Goal: Information Seeking & Learning: Learn about a topic

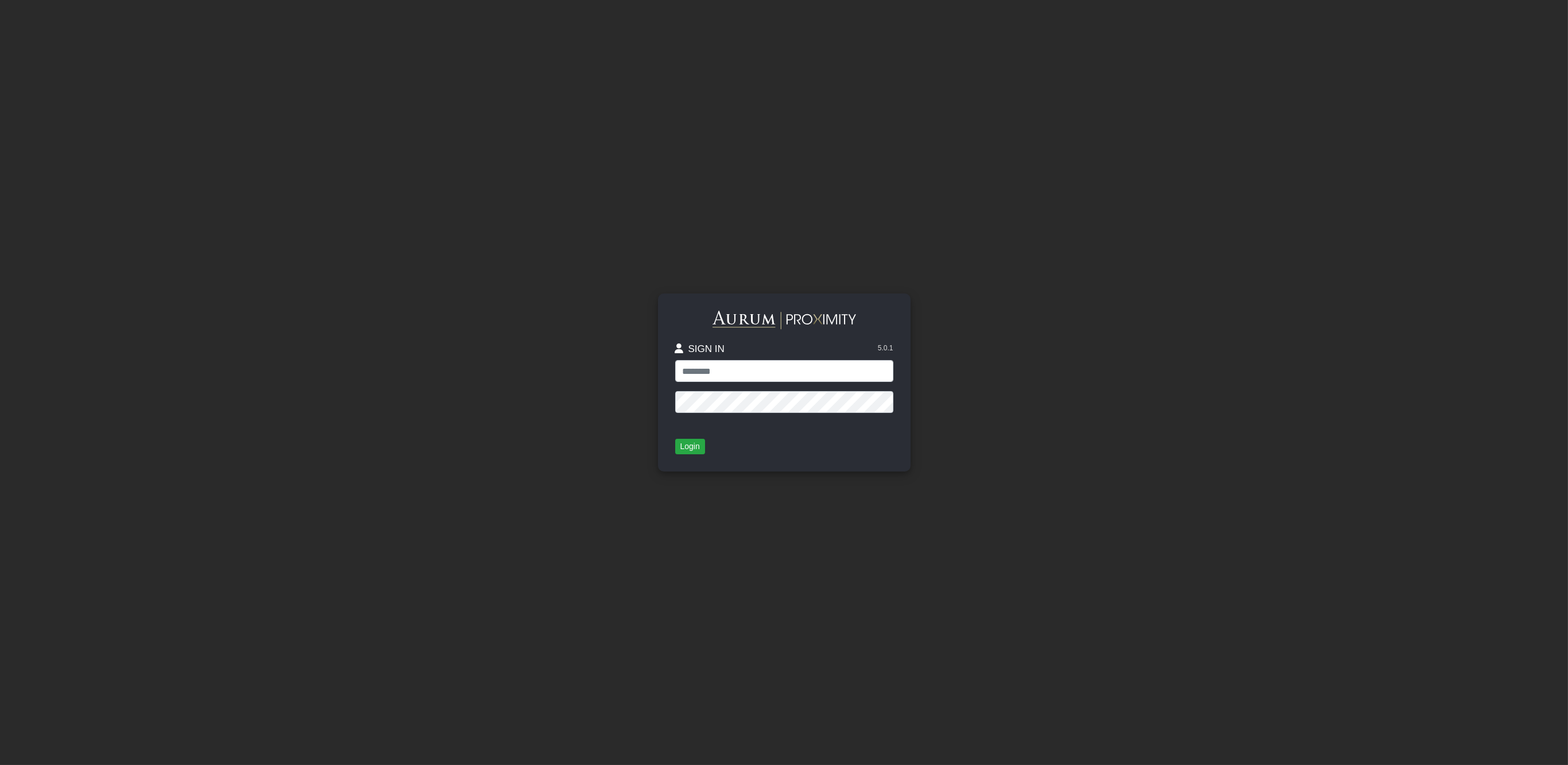
click at [778, 371] on input "text" at bounding box center [784, 371] width 218 height 22
type input "**********"
click at [690, 447] on button "Login" at bounding box center [690, 446] width 30 height 16
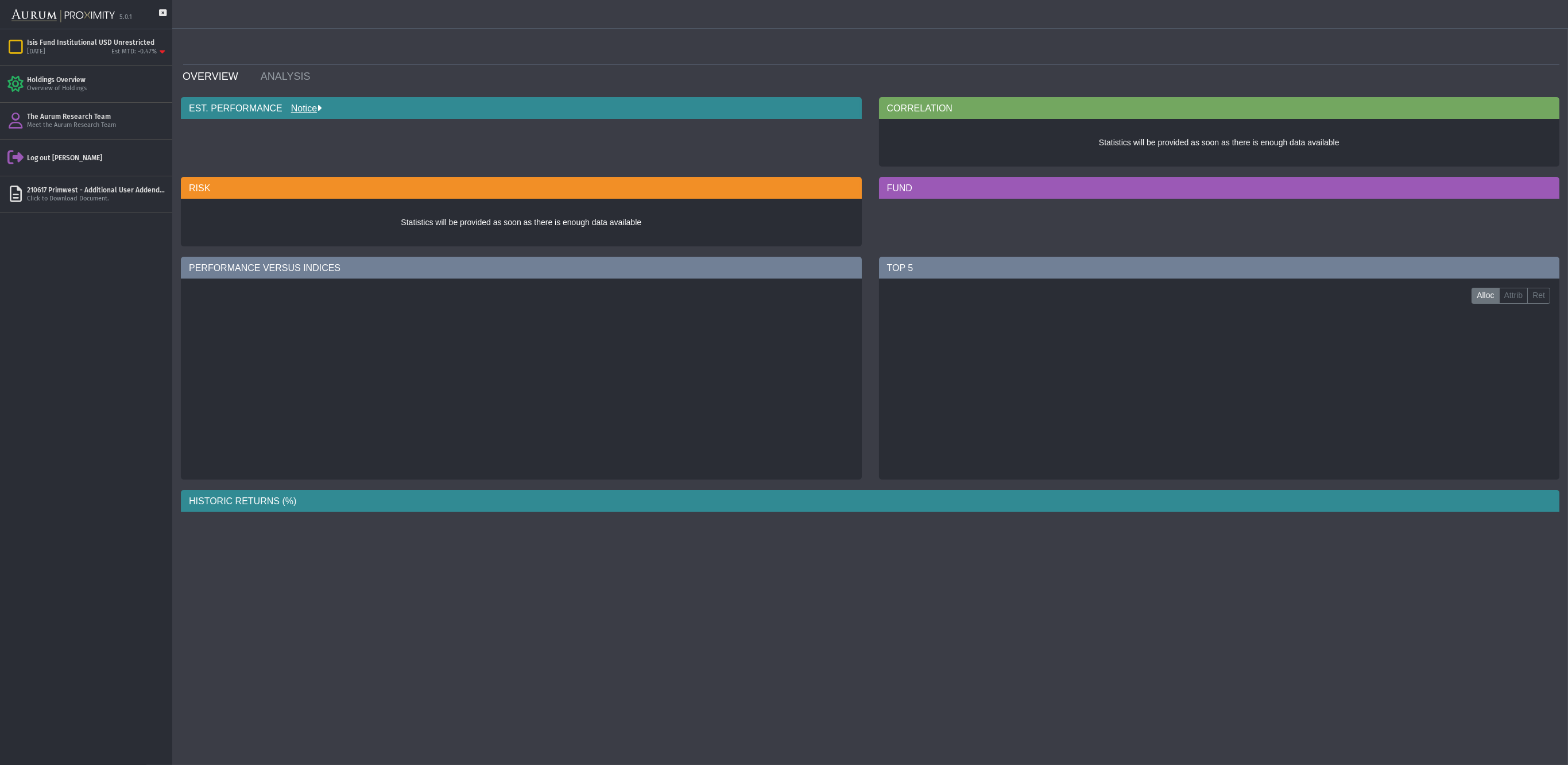
drag, startPoint x: 1296, startPoint y: 216, endPoint x: 1285, endPoint y: 216, distance: 11.0
click at [1296, 216] on div "FUND" at bounding box center [1219, 214] width 698 height 75
click at [85, 56] on div "[DATE] Est MTD: -0.47%" at bounding box center [97, 52] width 141 height 10
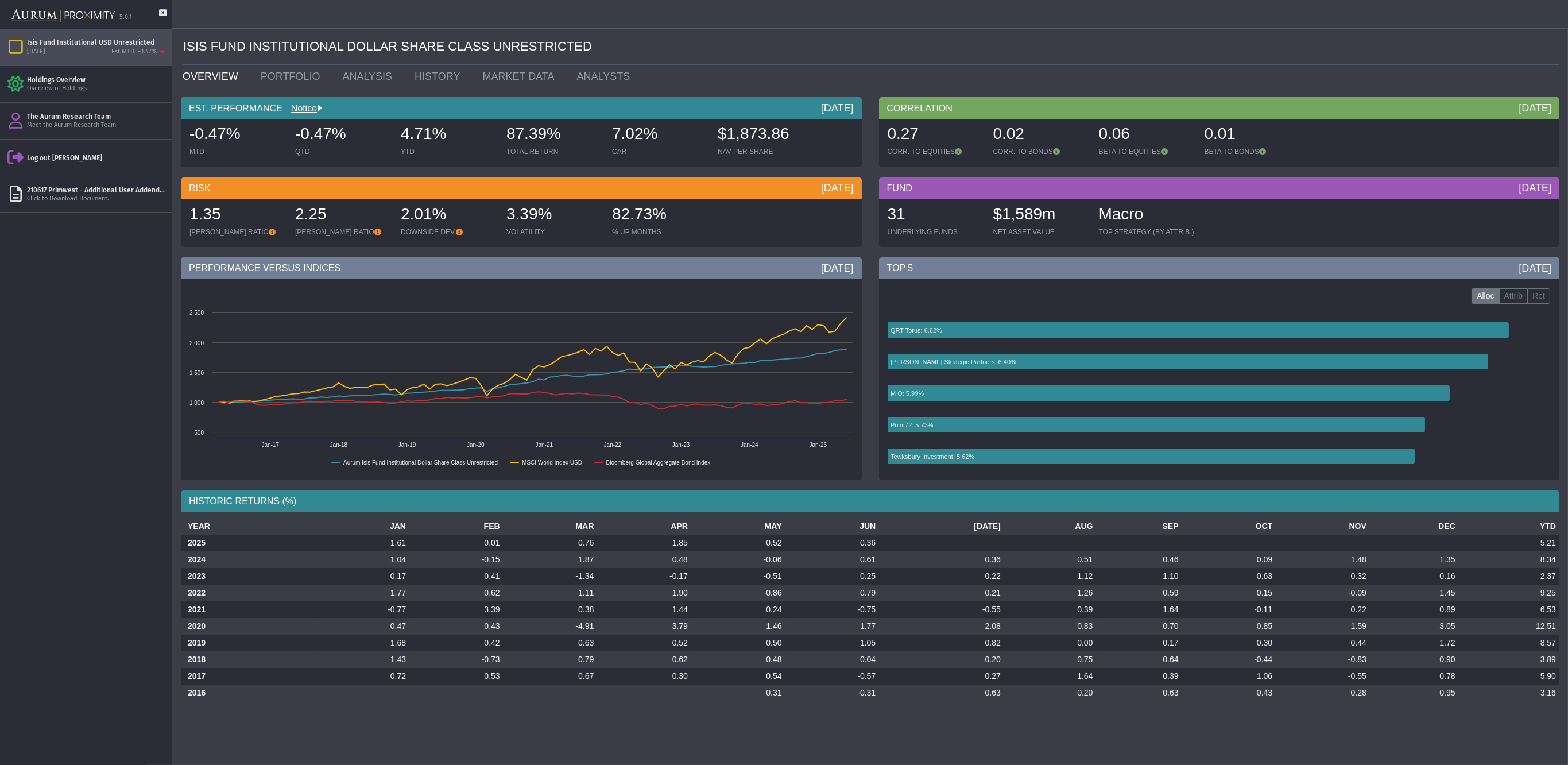
click at [1194, 67] on ul "OVERVIEW PORTFOLIO ANALYSIS HISTORY MARKET DATA ANALYSTS" at bounding box center [871, 76] width 1394 height 23
click at [827, 106] on div "[DATE]" at bounding box center [837, 108] width 32 height 14
click at [1091, 472] on rect at bounding box center [1216, 395] width 668 height 172
